Goal: Transaction & Acquisition: Purchase product/service

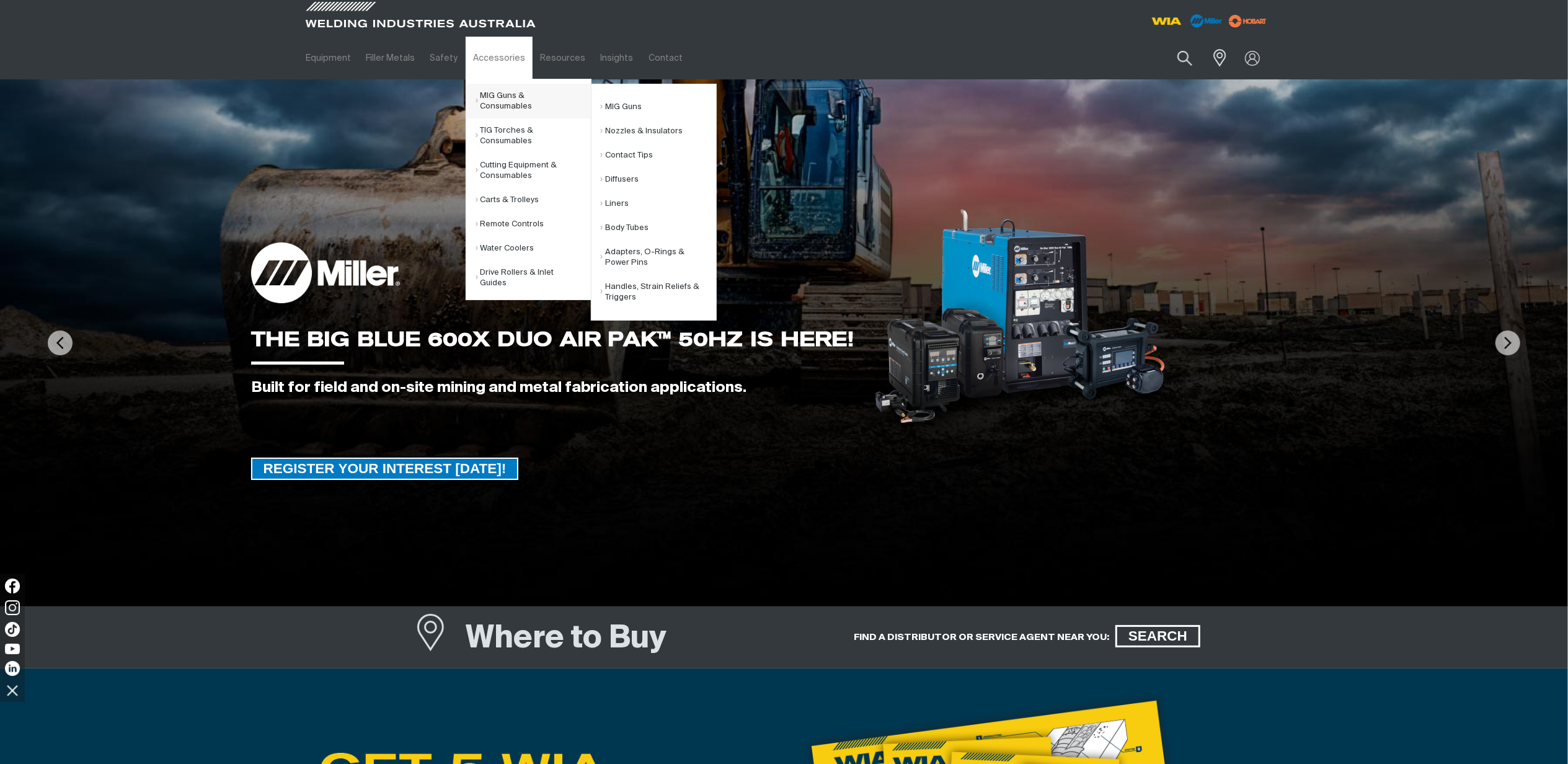
click at [509, 101] on link "MIG Guns & Consumables" at bounding box center [533, 101] width 115 height 35
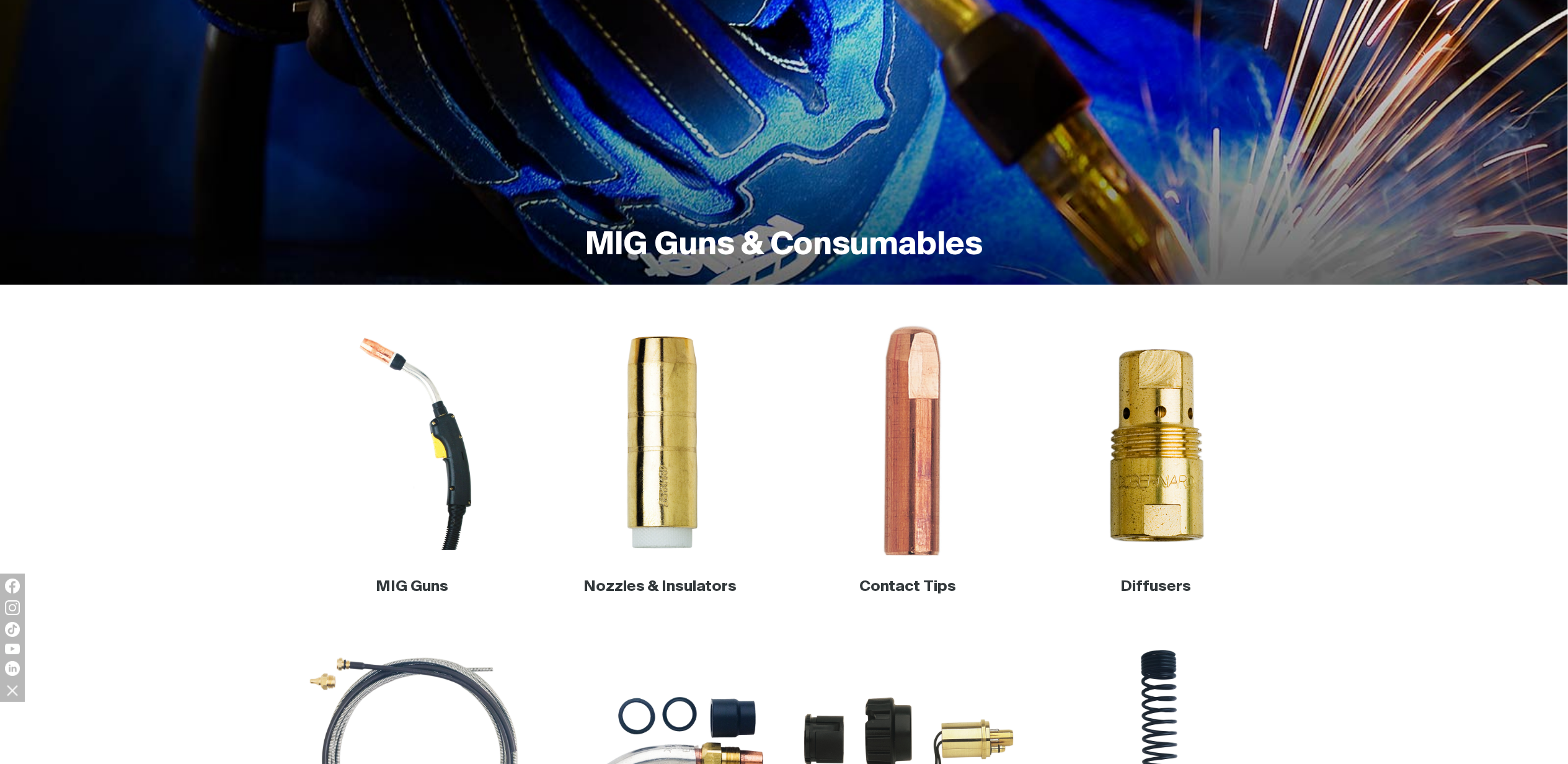
scroll to position [413, 0]
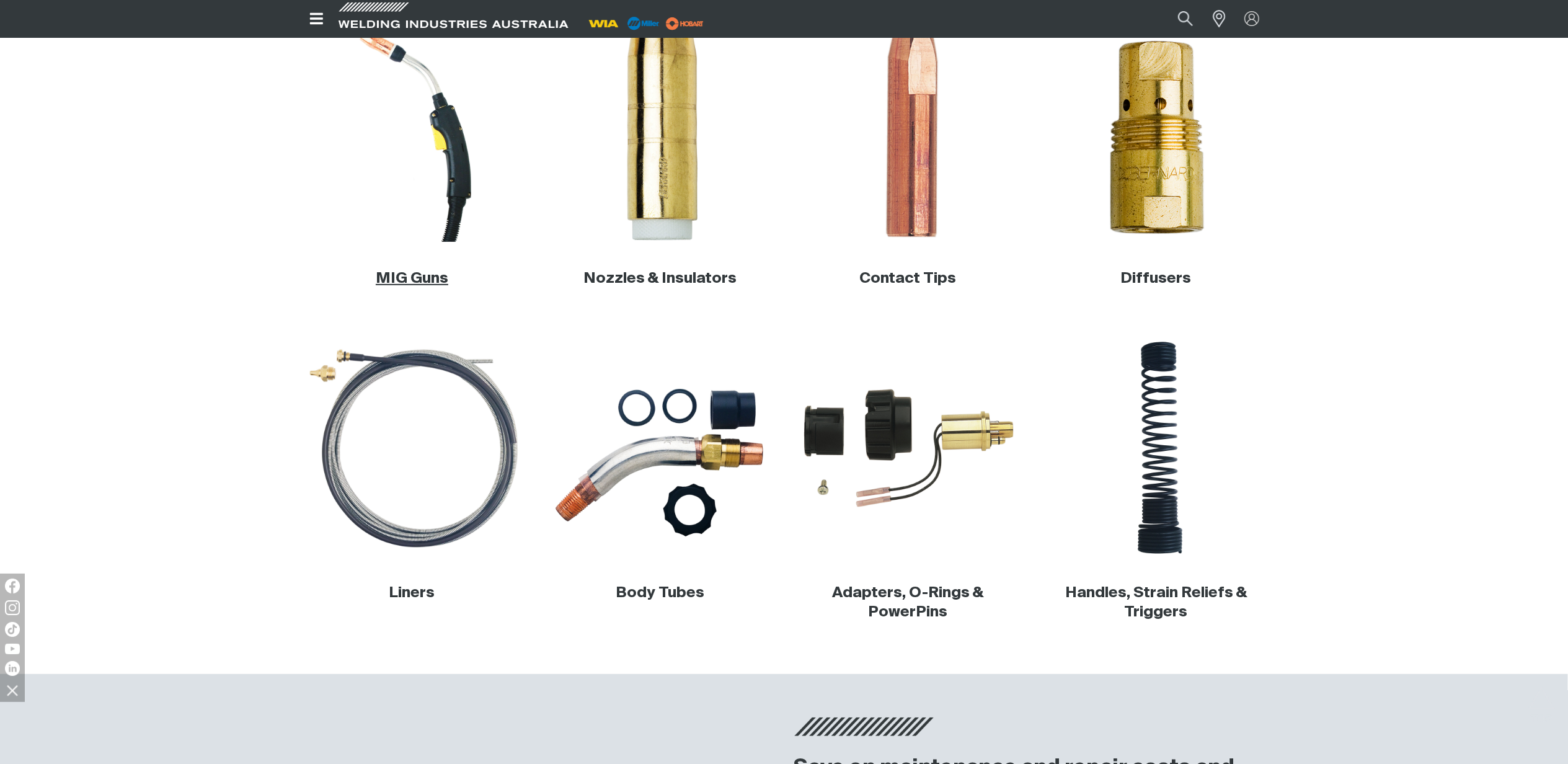
click at [410, 278] on link "MIG Guns" at bounding box center [411, 278] width 72 height 15
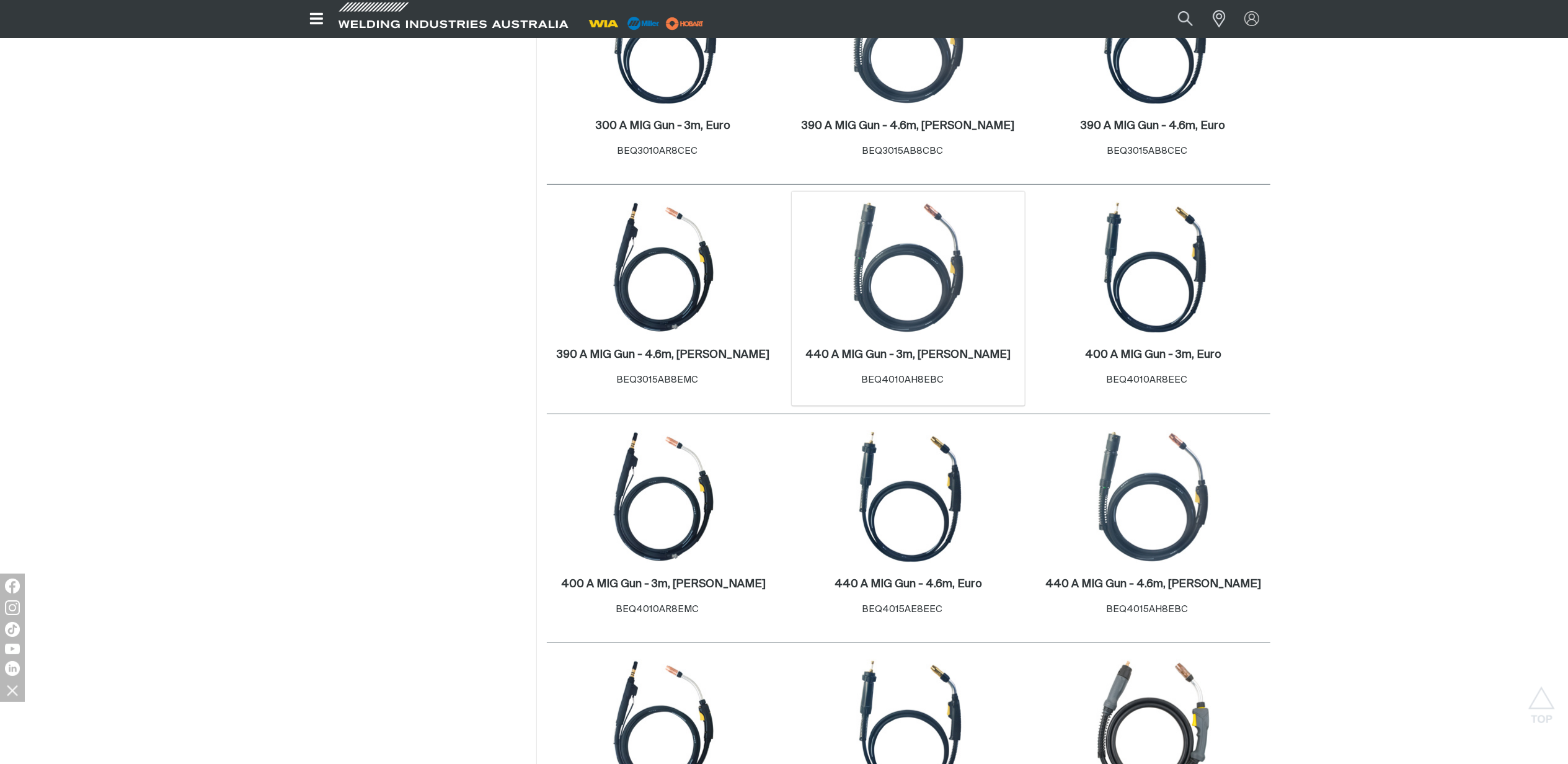
scroll to position [744, 0]
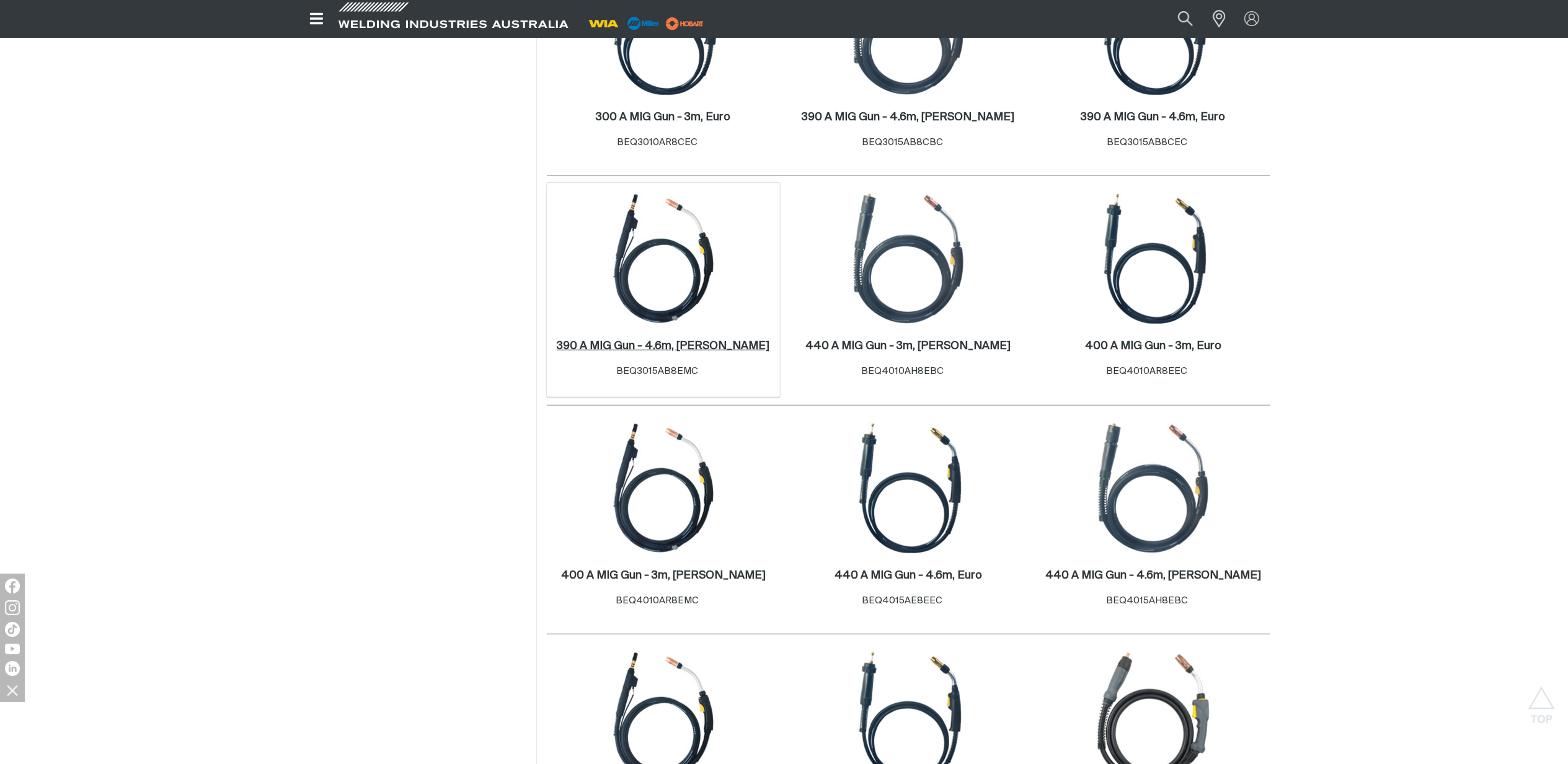
click at [695, 346] on h2 "390 A MIG Gun - 4.6m, Miller ." at bounding box center [663, 346] width 213 height 11
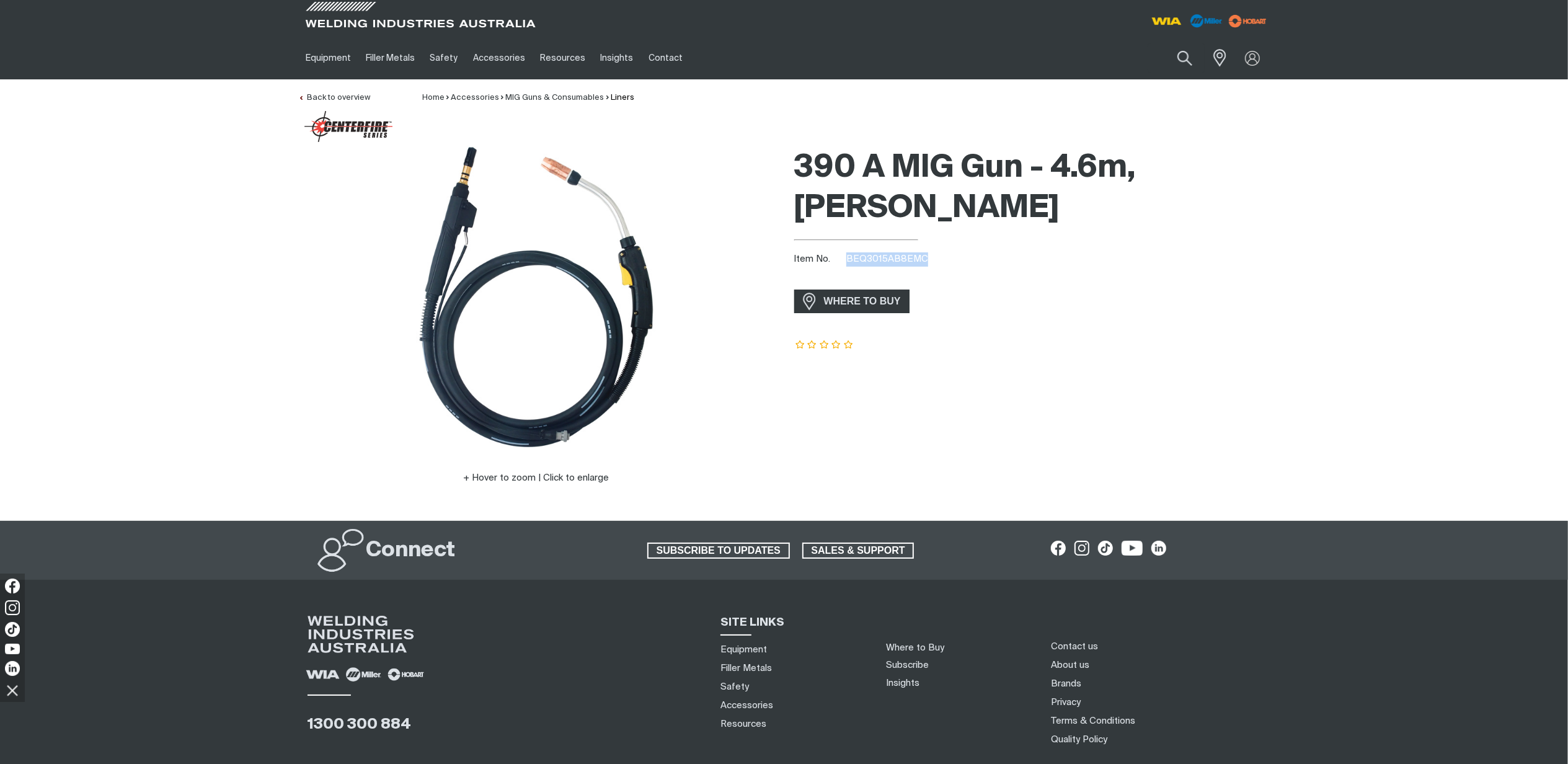
drag, startPoint x: 933, startPoint y: 216, endPoint x: 846, endPoint y: 217, distance: 87.0
click at [846, 252] on div "Item No. BEQ3015AB8EMC" at bounding box center [1031, 259] width 476 height 15
copy span "BEQ3015AB8EMC"
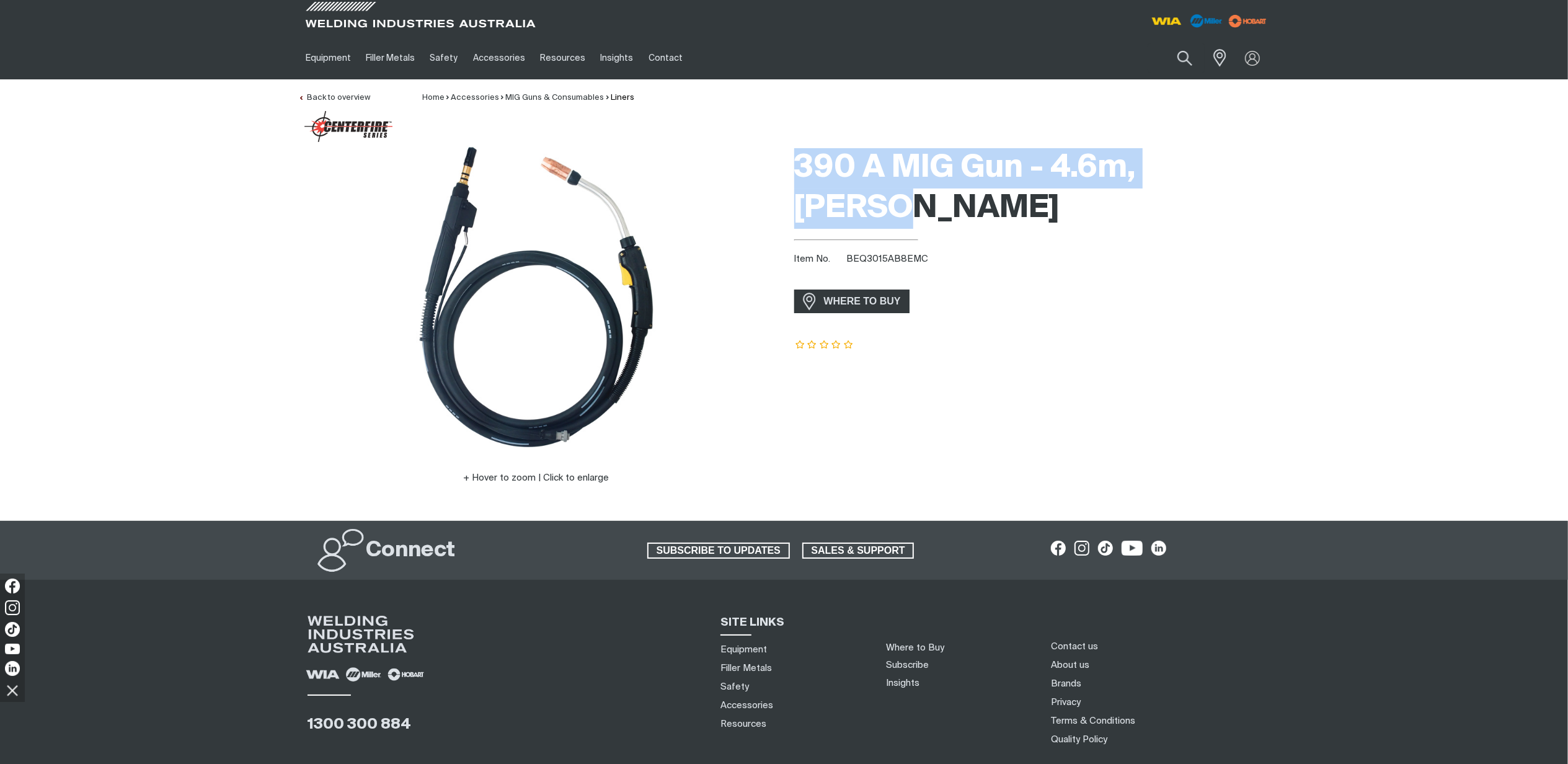
drag, startPoint x: 1234, startPoint y: 162, endPoint x: 780, endPoint y: 162, distance: 454.0
click at [780, 162] on div "Hover to zoom | Click to enlarge 390 A MIG Gun - 4.6m, Miller Item No. BEQ3015A…" at bounding box center [784, 331] width 992 height 378
copy h1 "390 A MIG Gun - 4.6m, [PERSON_NAME]"
click at [1194, 79] on link "Partner Login" at bounding box center [1201, 81] width 136 height 23
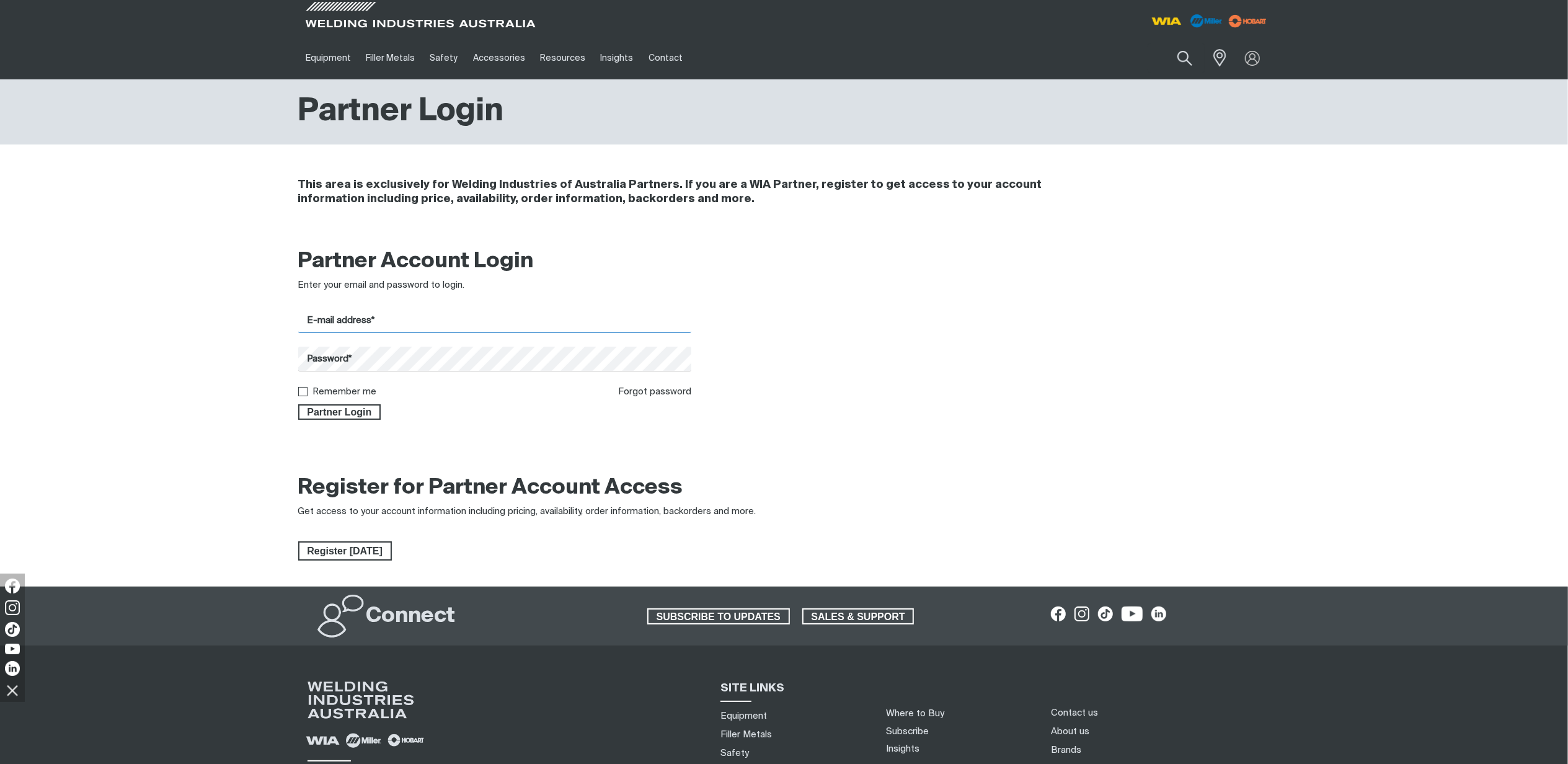
type input "steven.mawdsley@welding.com.au"
click at [359, 413] on span "Partner Login" at bounding box center [340, 412] width 81 height 16
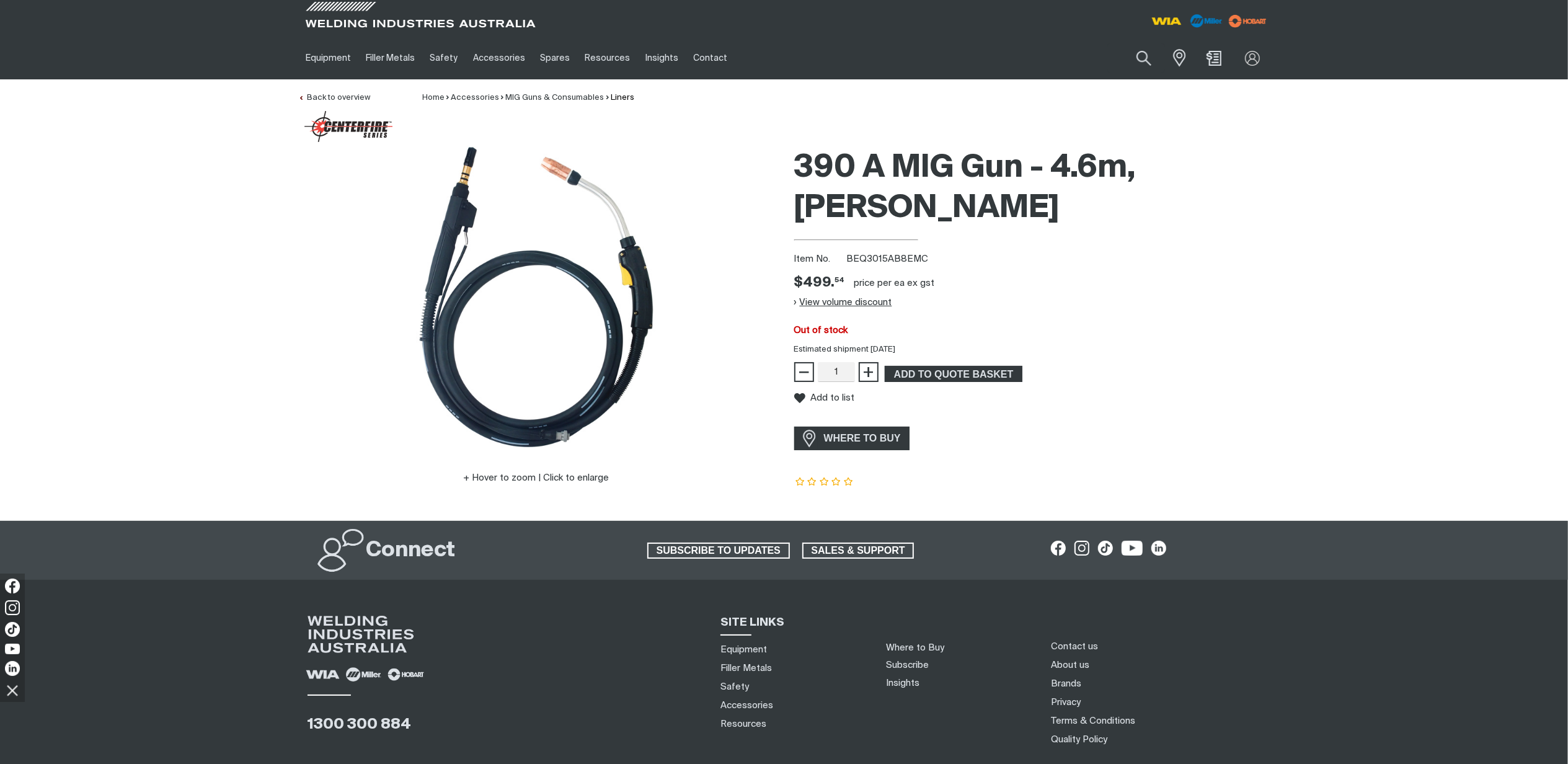
click at [863, 292] on button "View volume discount" at bounding box center [842, 302] width 98 height 20
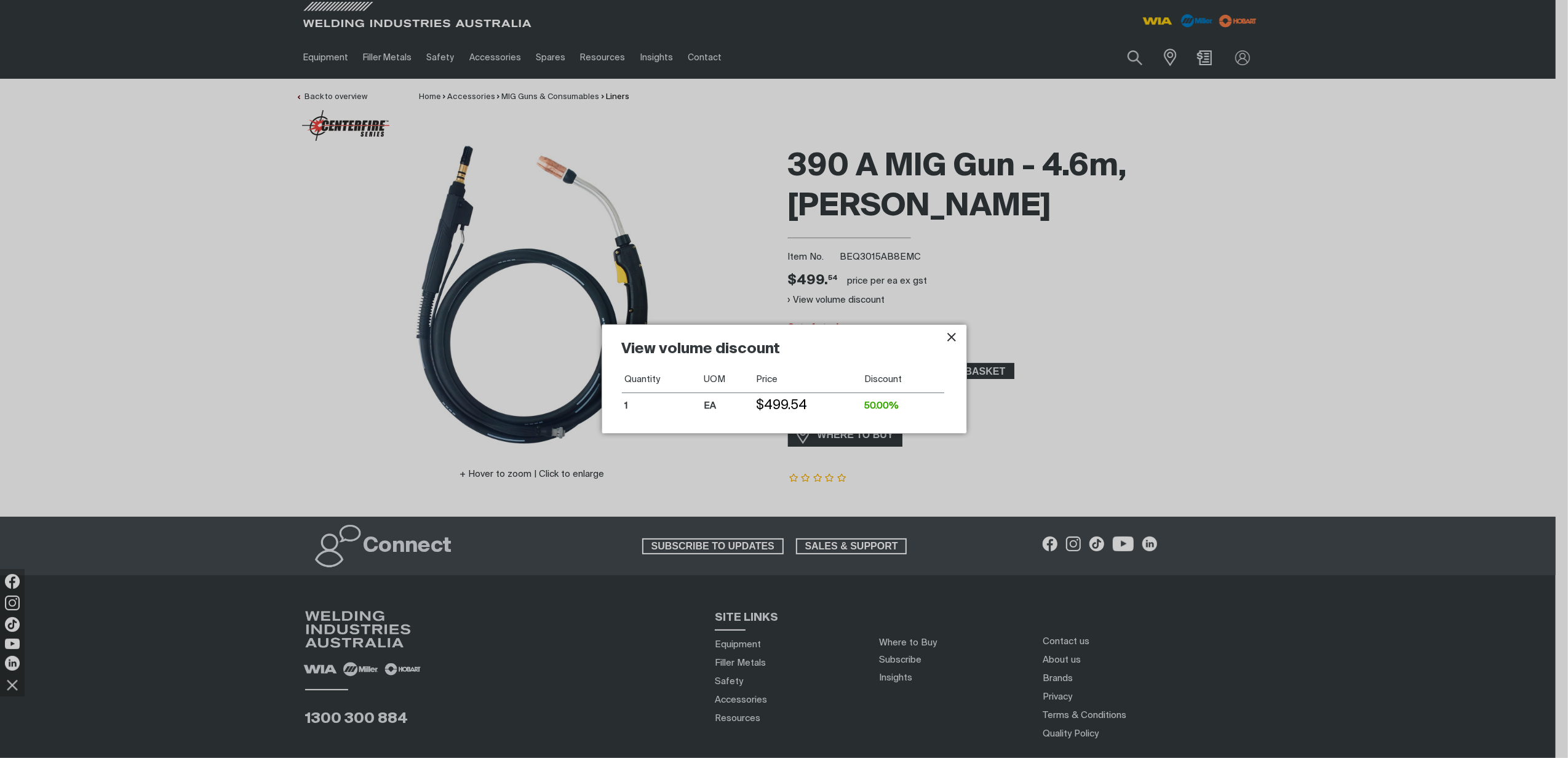
click at [947, 335] on icon "Close pop-up overlay" at bounding box center [951, 337] width 14 height 14
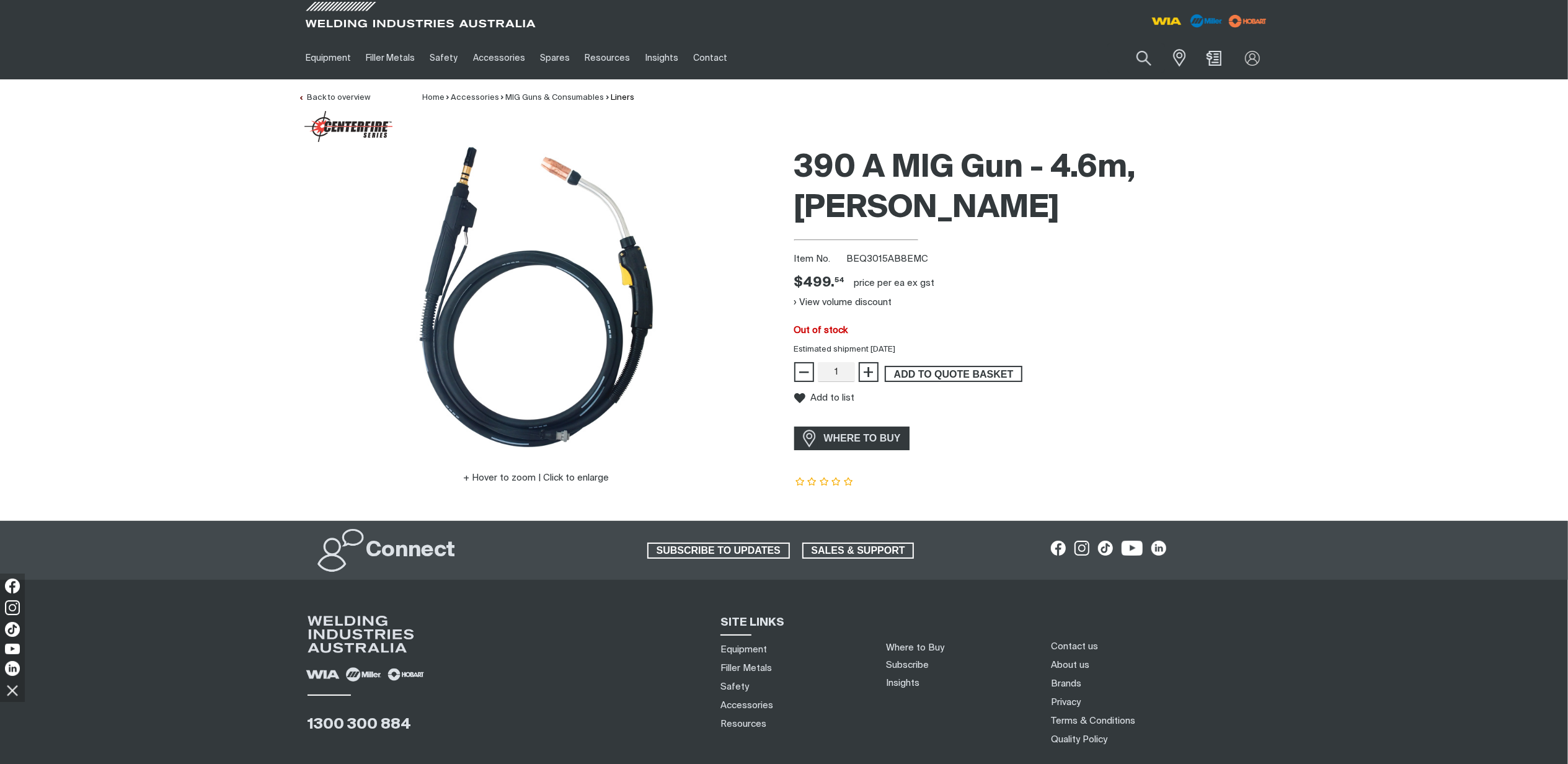
click at [981, 366] on span "ADD TO QUOTE BASKET" at bounding box center [953, 373] width 135 height 16
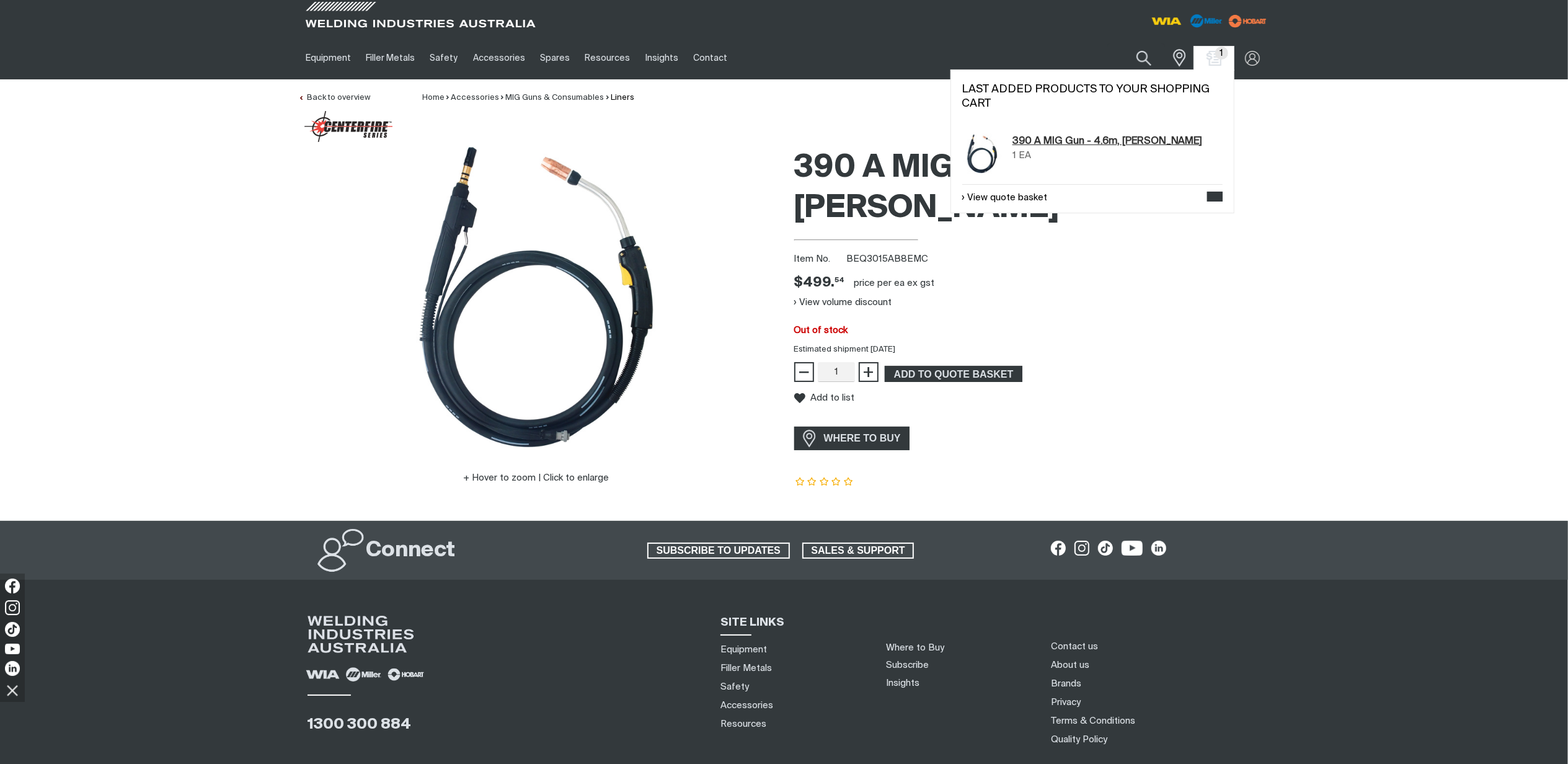
click at [1059, 147] on link "390 A MIG Gun - 4.6m, [PERSON_NAME]" at bounding box center [1107, 141] width 190 height 15
click at [1213, 53] on img "Shopping cart (1 product(s))" at bounding box center [1214, 58] width 18 height 18
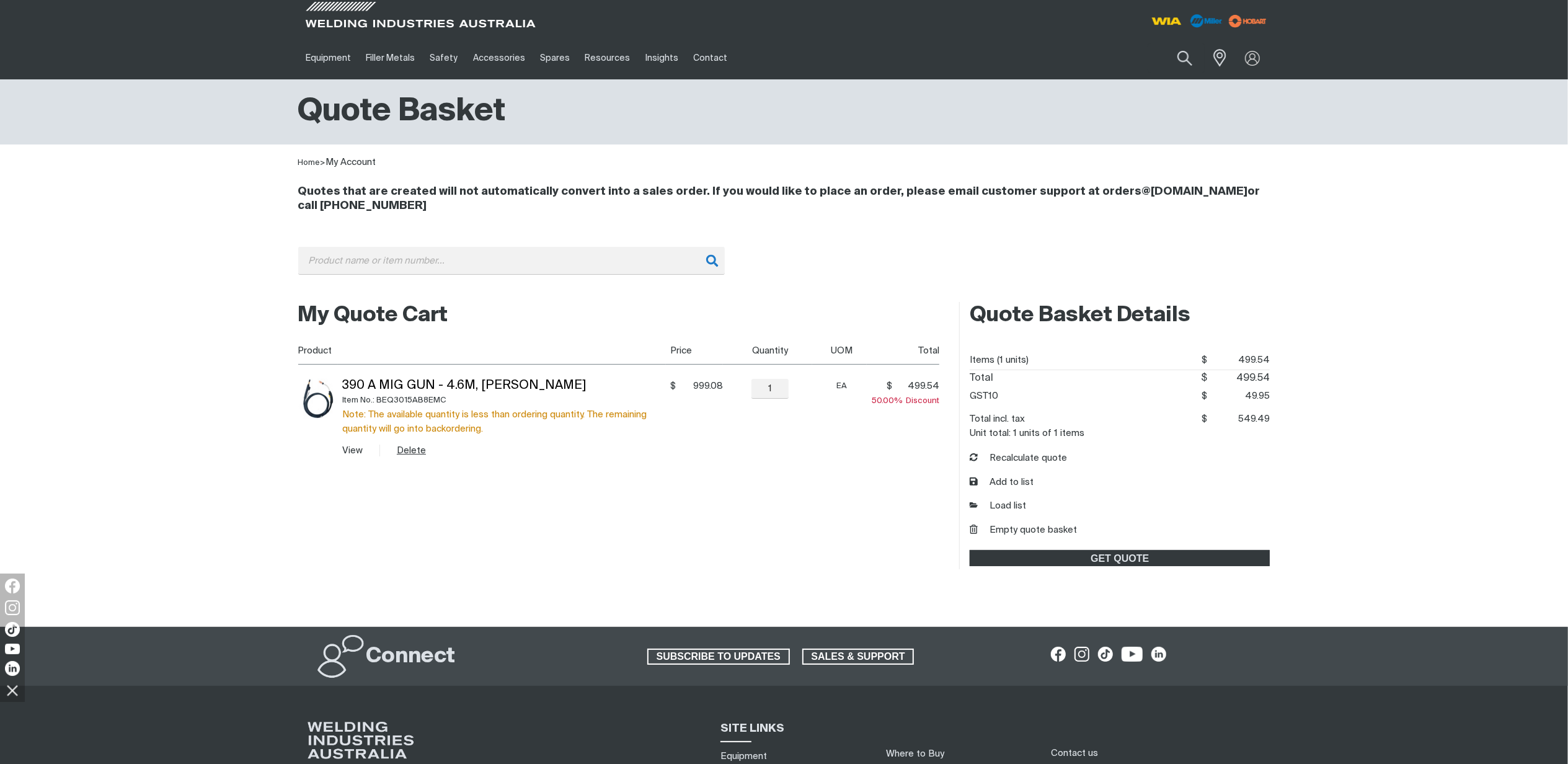
drag, startPoint x: 415, startPoint y: 450, endPoint x: 422, endPoint y: 451, distance: 7.1
click at [416, 450] on button "Delete" at bounding box center [411, 450] width 29 height 15
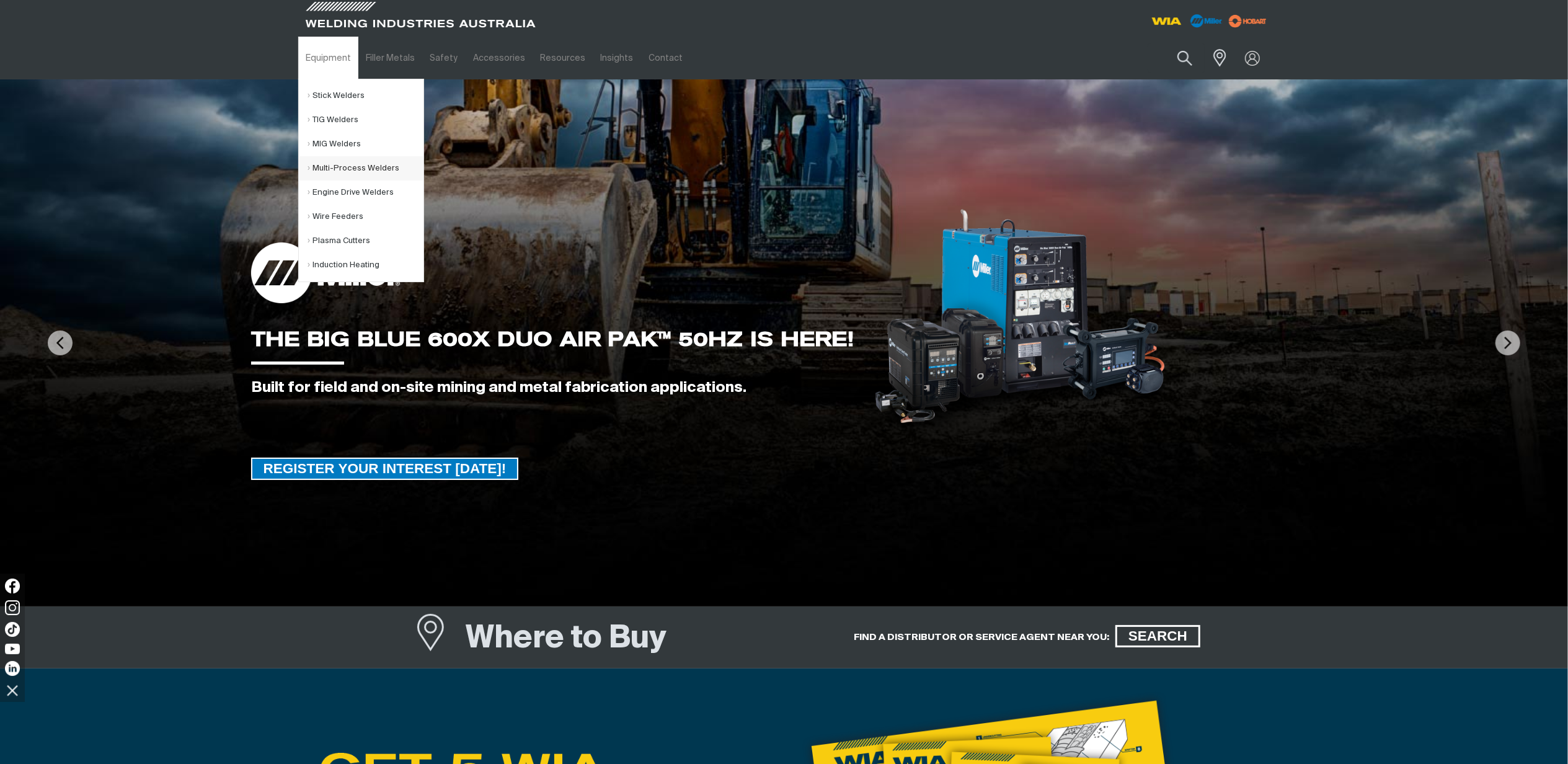
click at [345, 167] on link "Multi-Process Welders" at bounding box center [366, 168] width 115 height 24
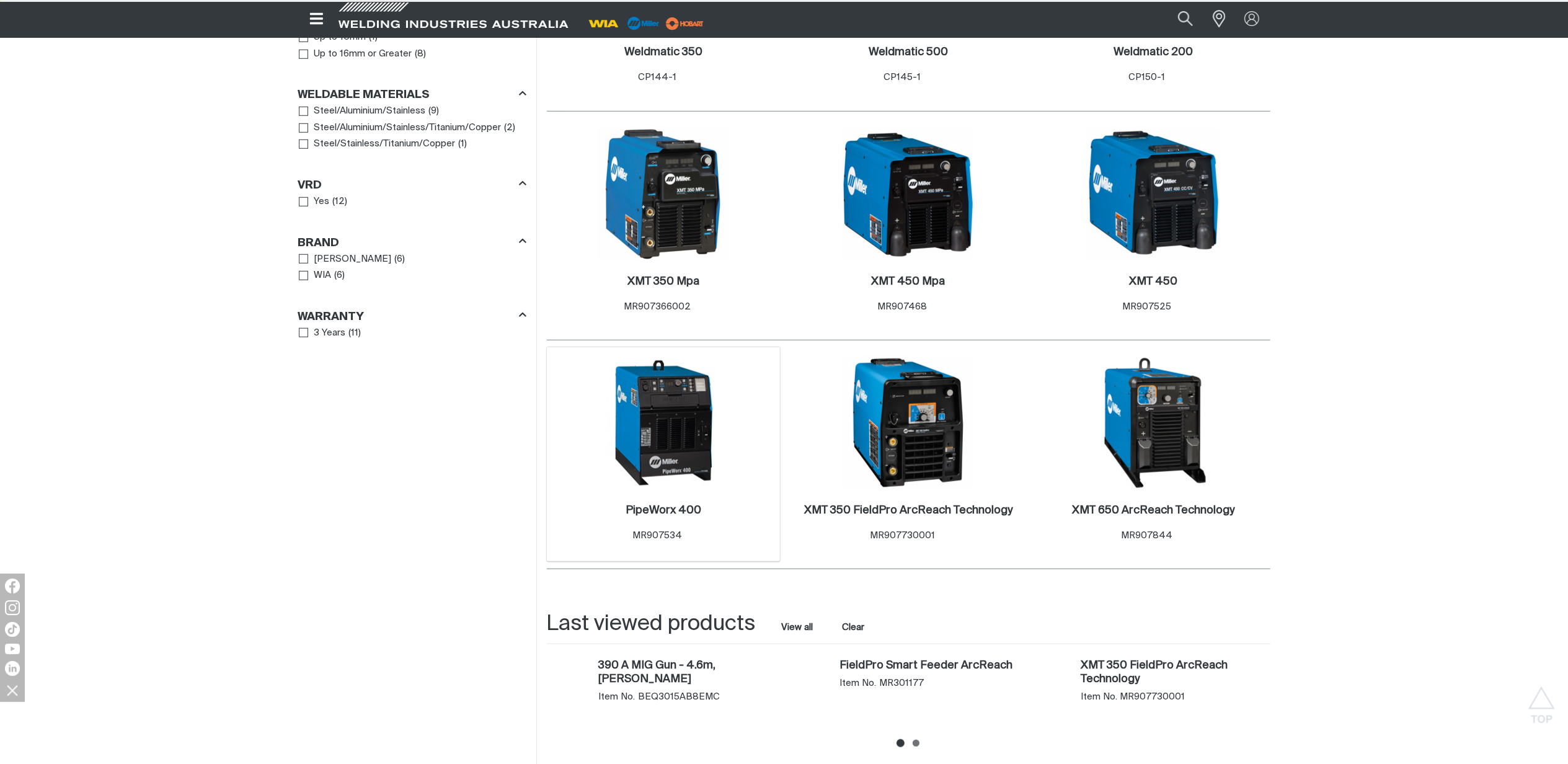
scroll to position [1075, 0]
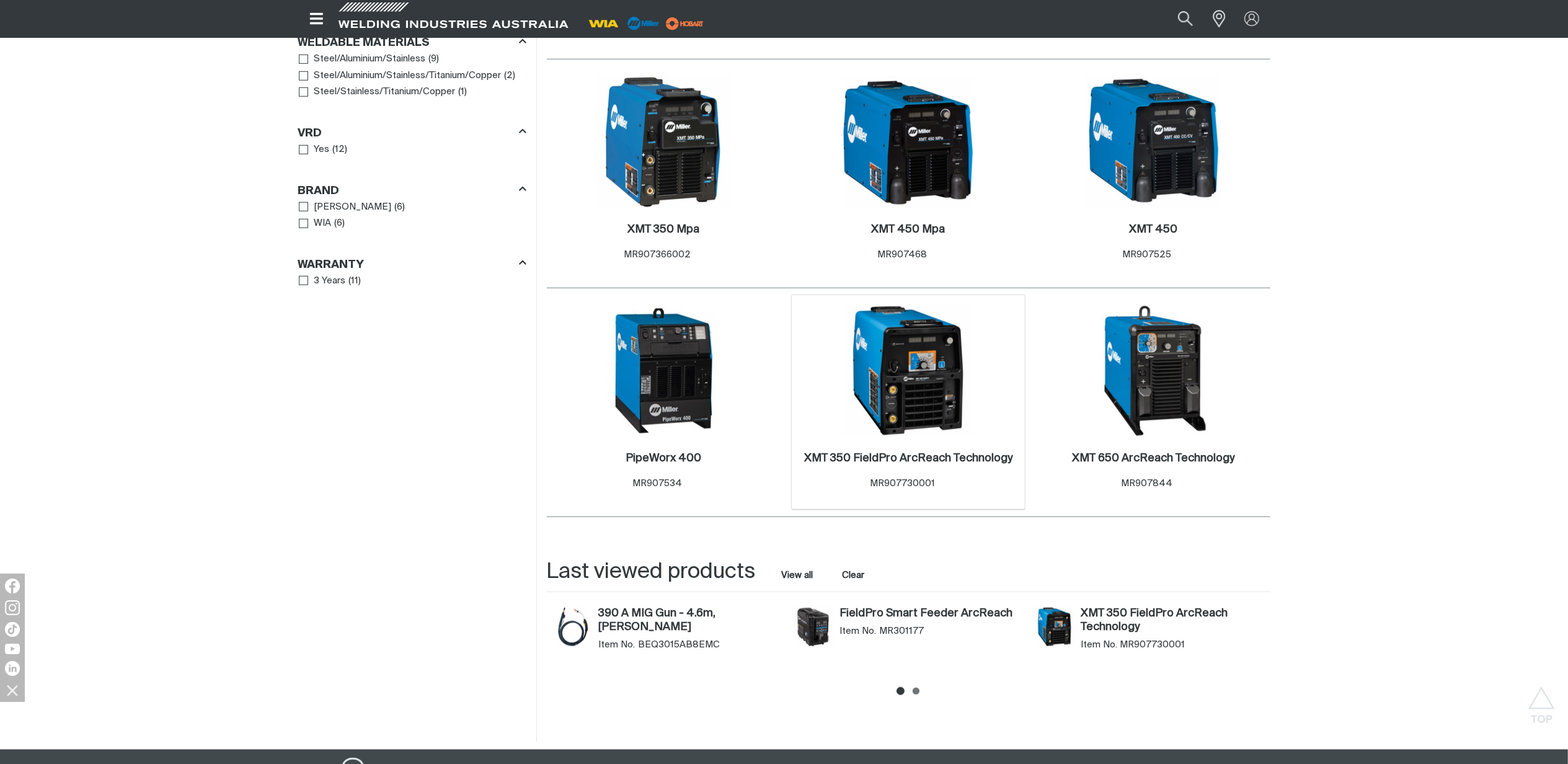
click at [894, 446] on div "XMT 350 FieldPro ArcReach Technology . Item No. MR907730001" at bounding box center [908, 473] width 221 height 54
click at [886, 451] on link "XMT 350 FieldPro ArcReach Technology ." at bounding box center [908, 458] width 209 height 15
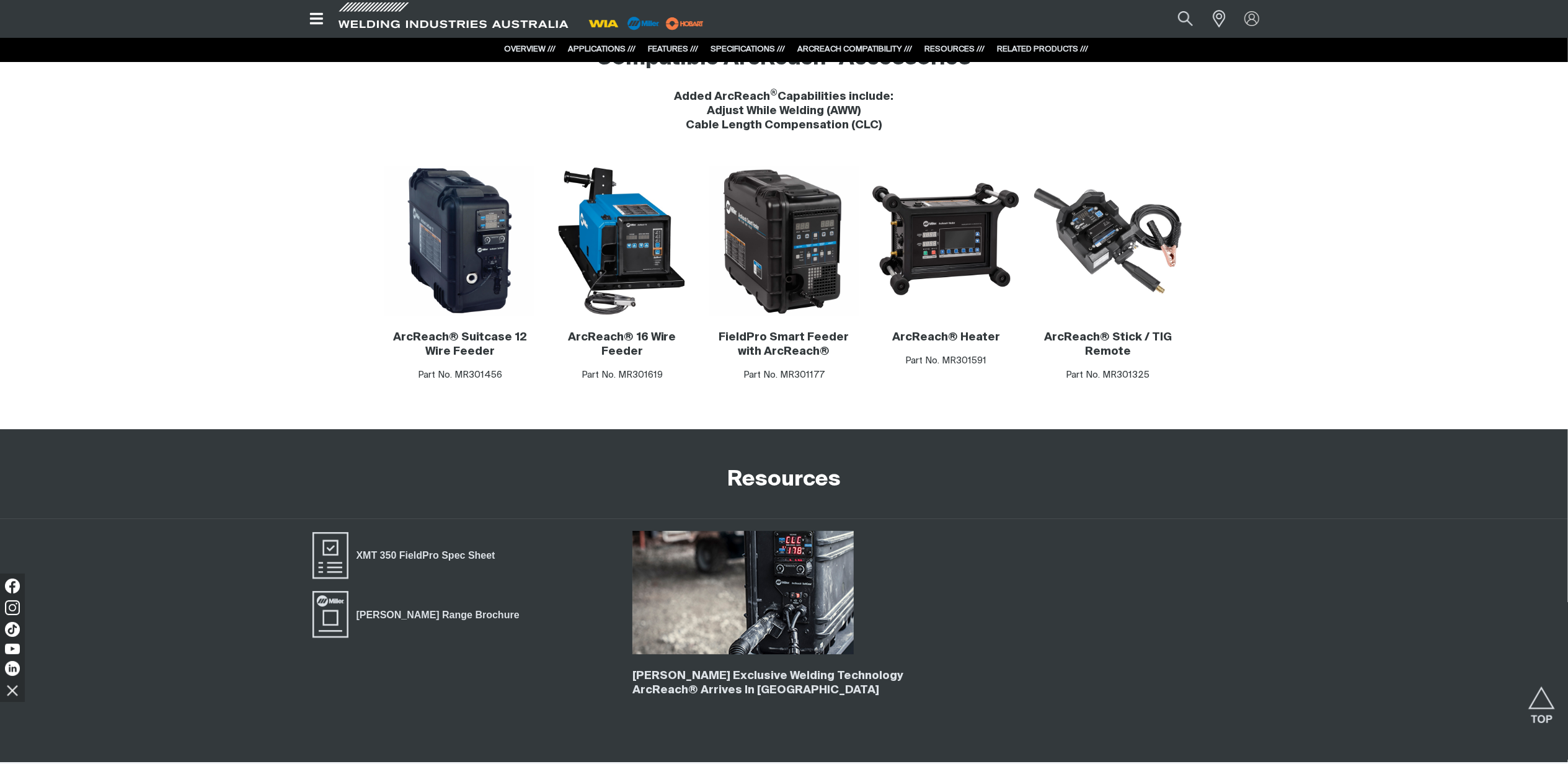
scroll to position [3803, 0]
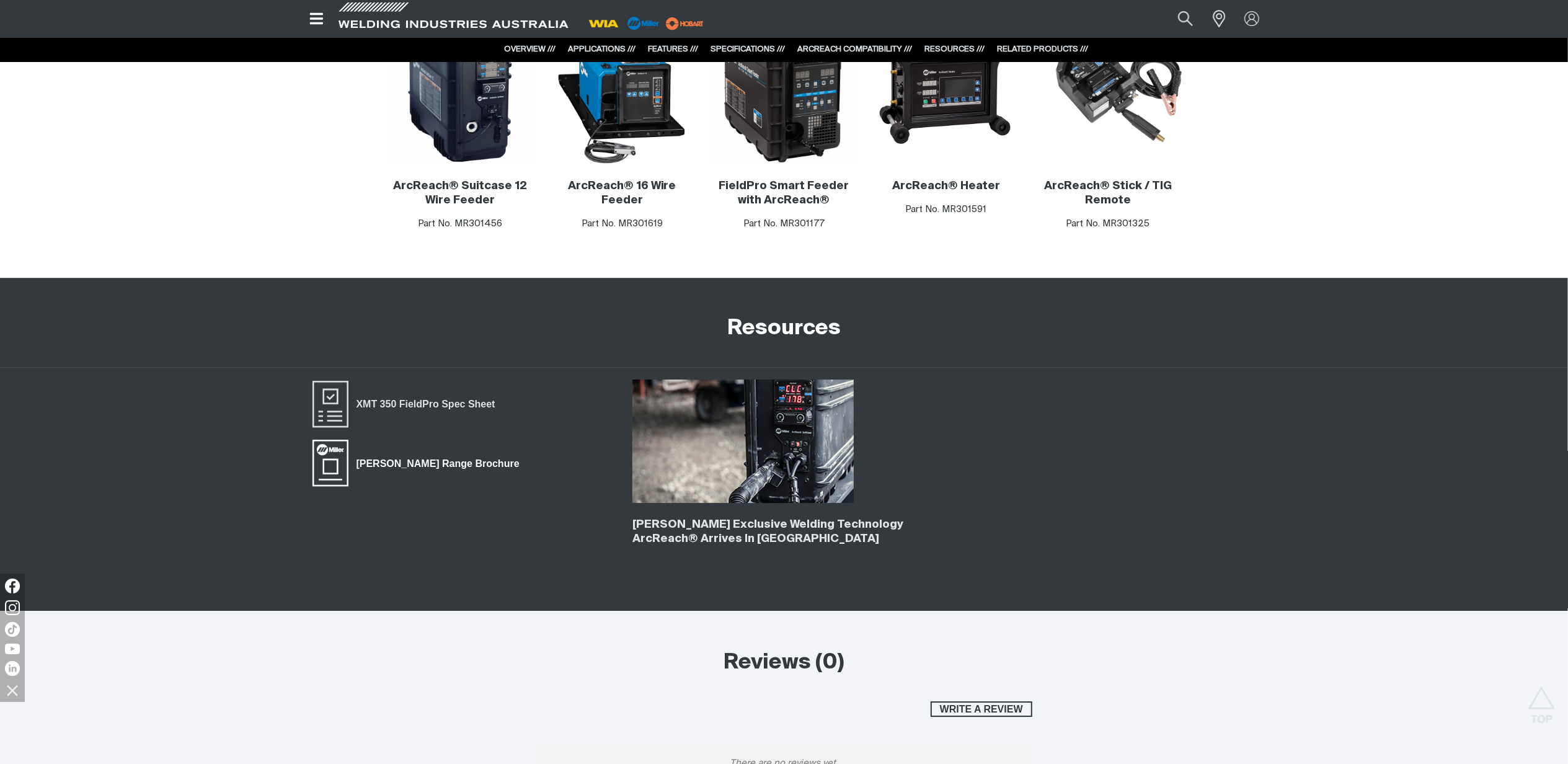
click at [419, 460] on span "[PERSON_NAME] Range Brochure" at bounding box center [438, 464] width 179 height 16
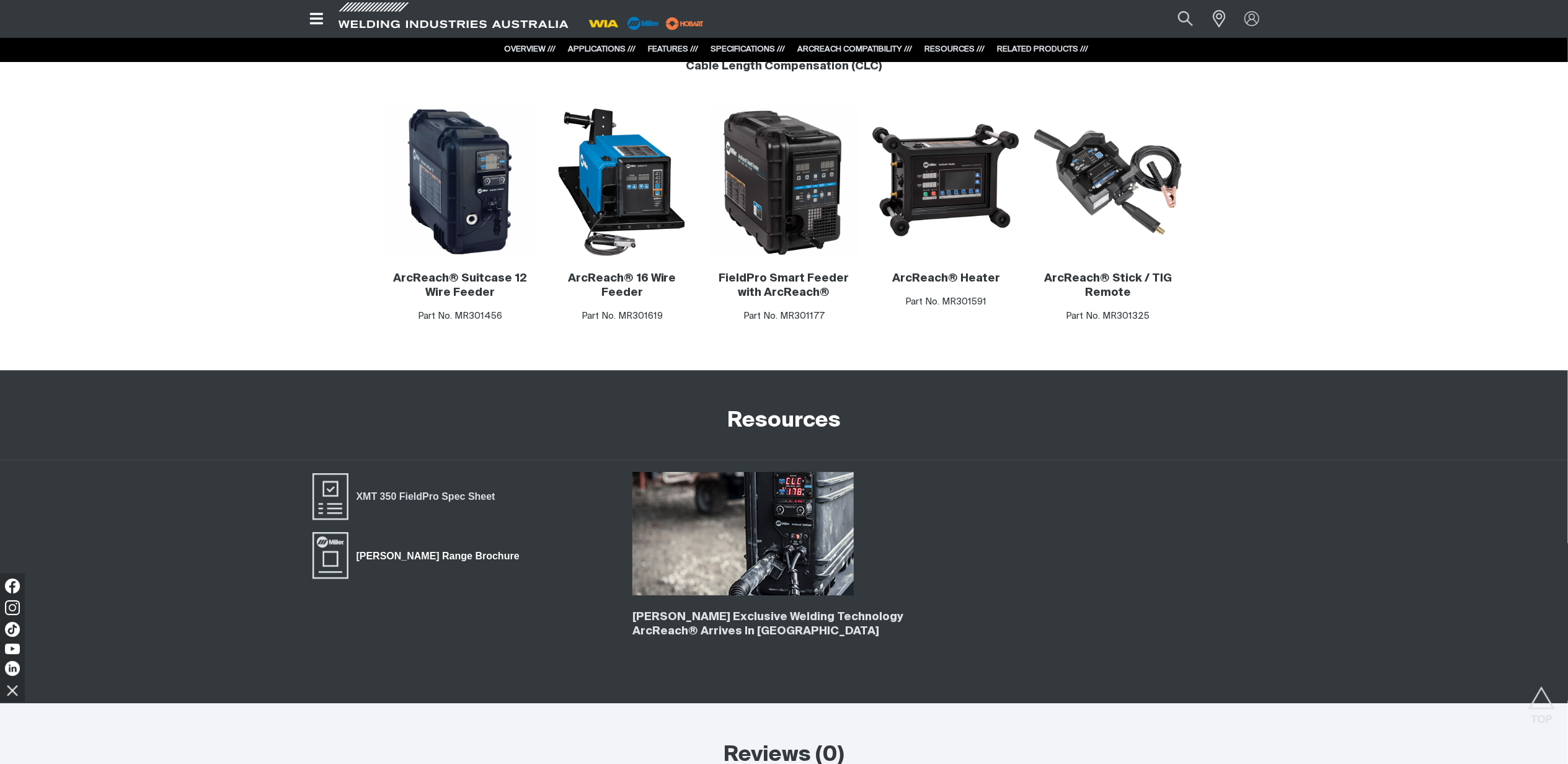
scroll to position [3472, 0]
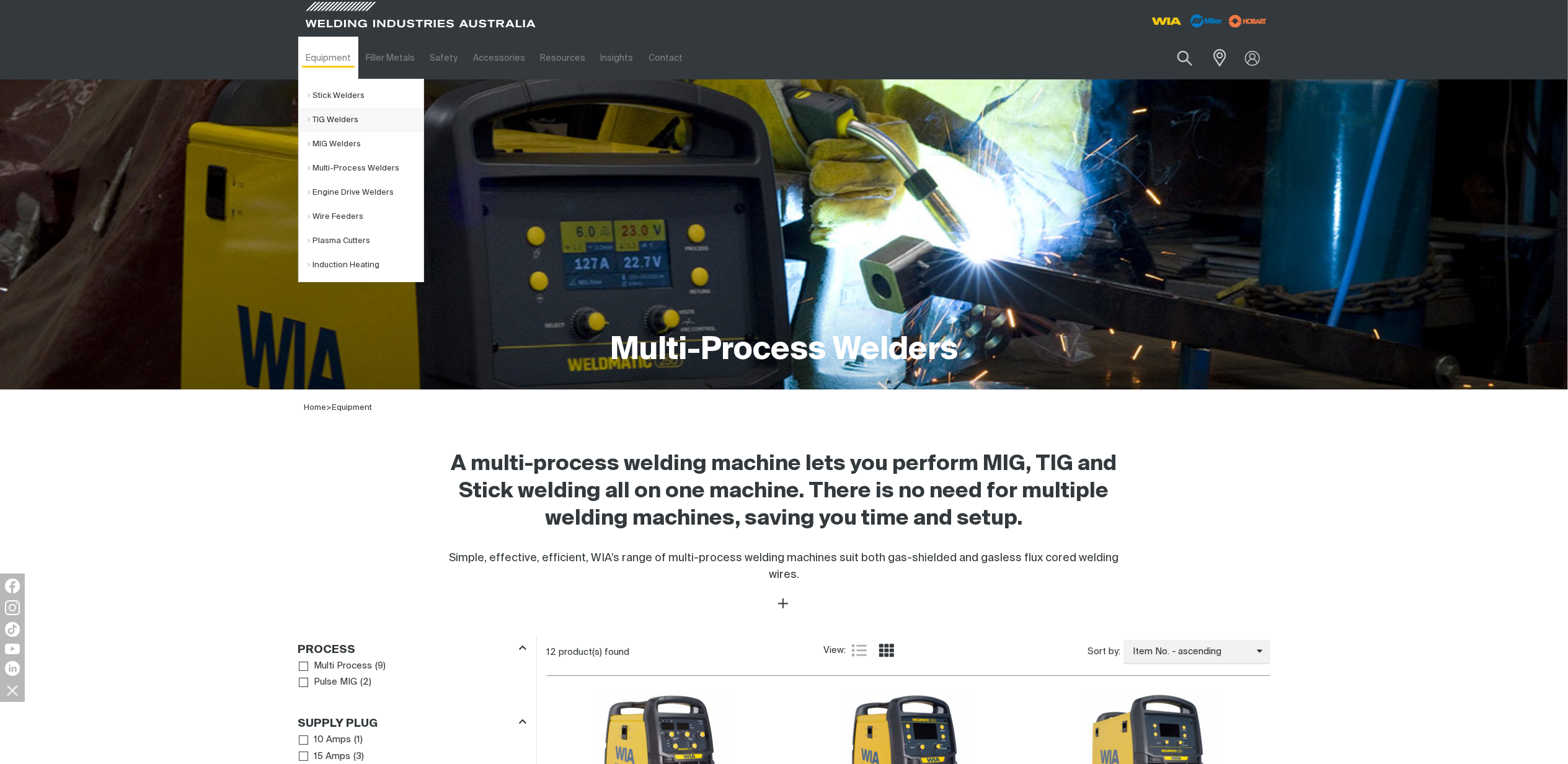
click at [341, 120] on link "TIG Welders" at bounding box center [366, 120] width 115 height 24
